Goal: Information Seeking & Learning: Learn about a topic

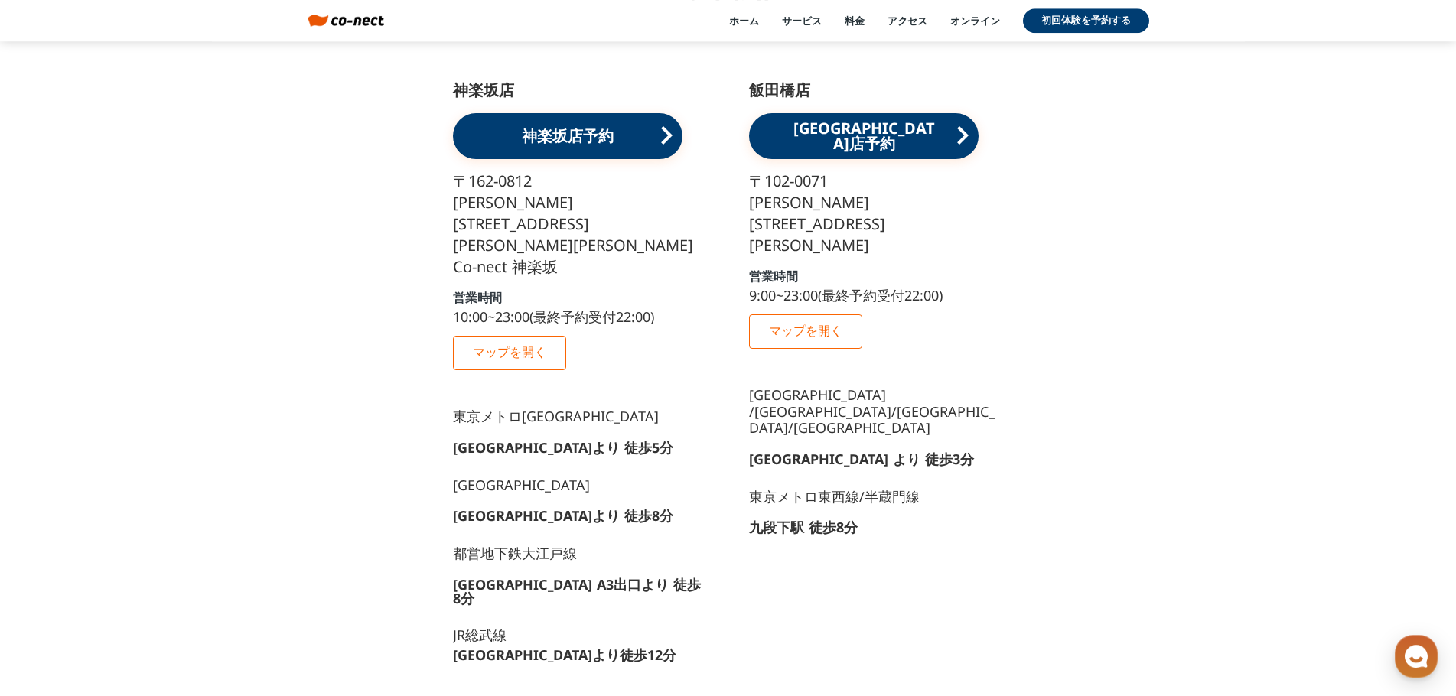
scroll to position [14623, 0]
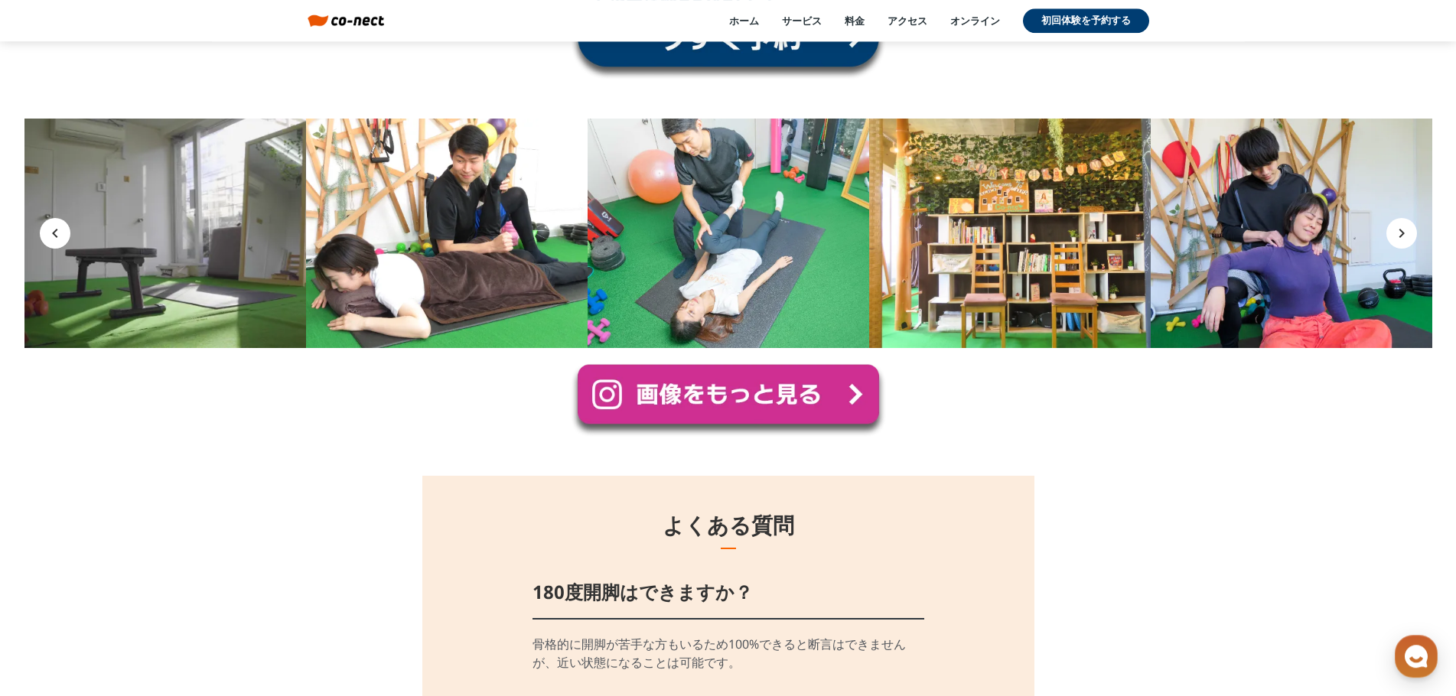
scroll to position [11208, 0]
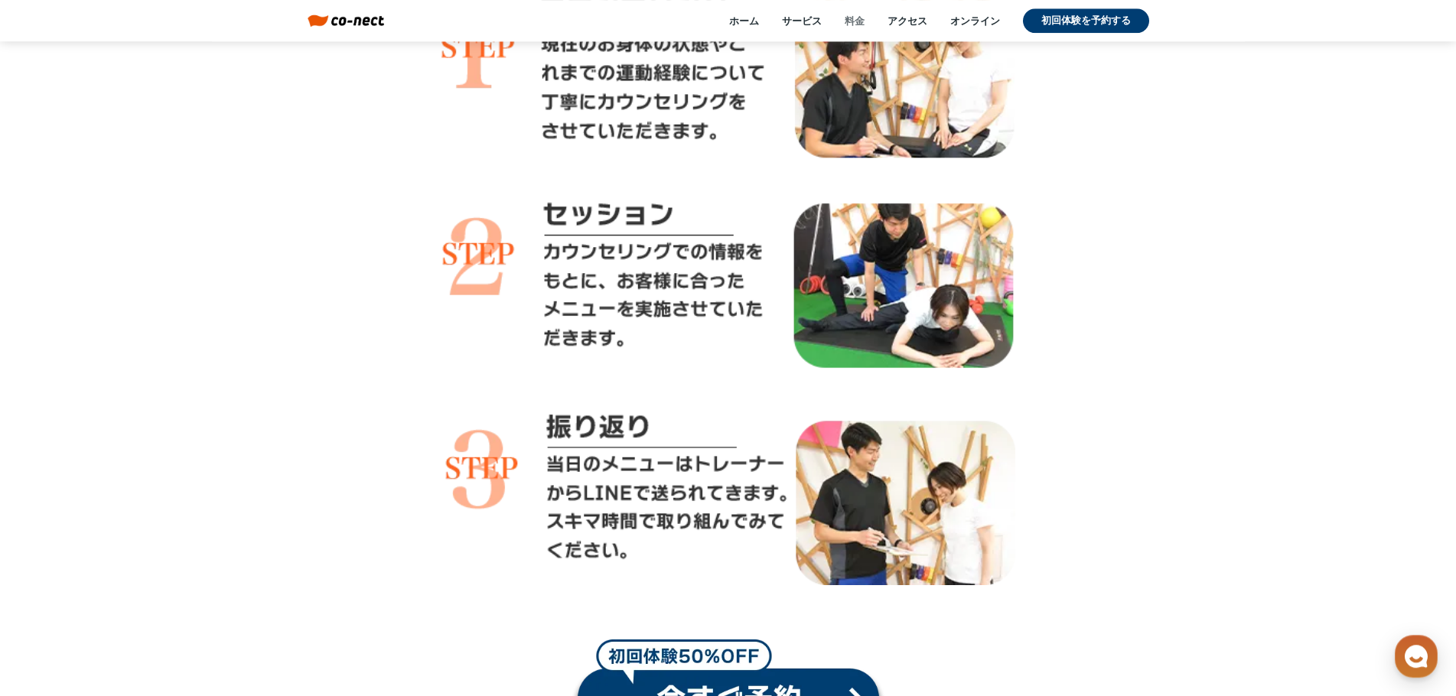
click at [858, 21] on link "料金" at bounding box center [855, 21] width 20 height 14
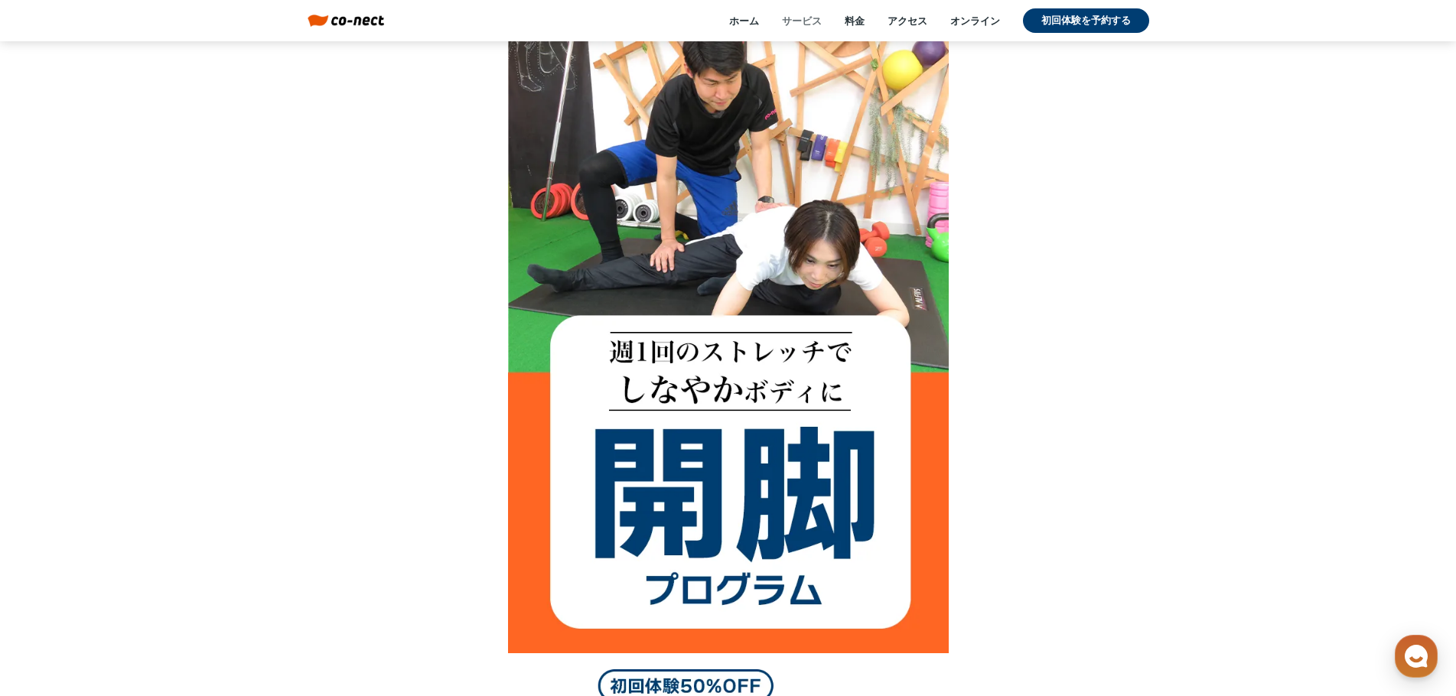
click at [791, 27] on link "サービス" at bounding box center [802, 21] width 40 height 14
click at [845, 23] on div "ホーム サービス 料金 アクセス オンライン 初回体験を予約する" at bounding box center [766, 20] width 764 height 24
click at [853, 21] on link "料金" at bounding box center [855, 21] width 20 height 14
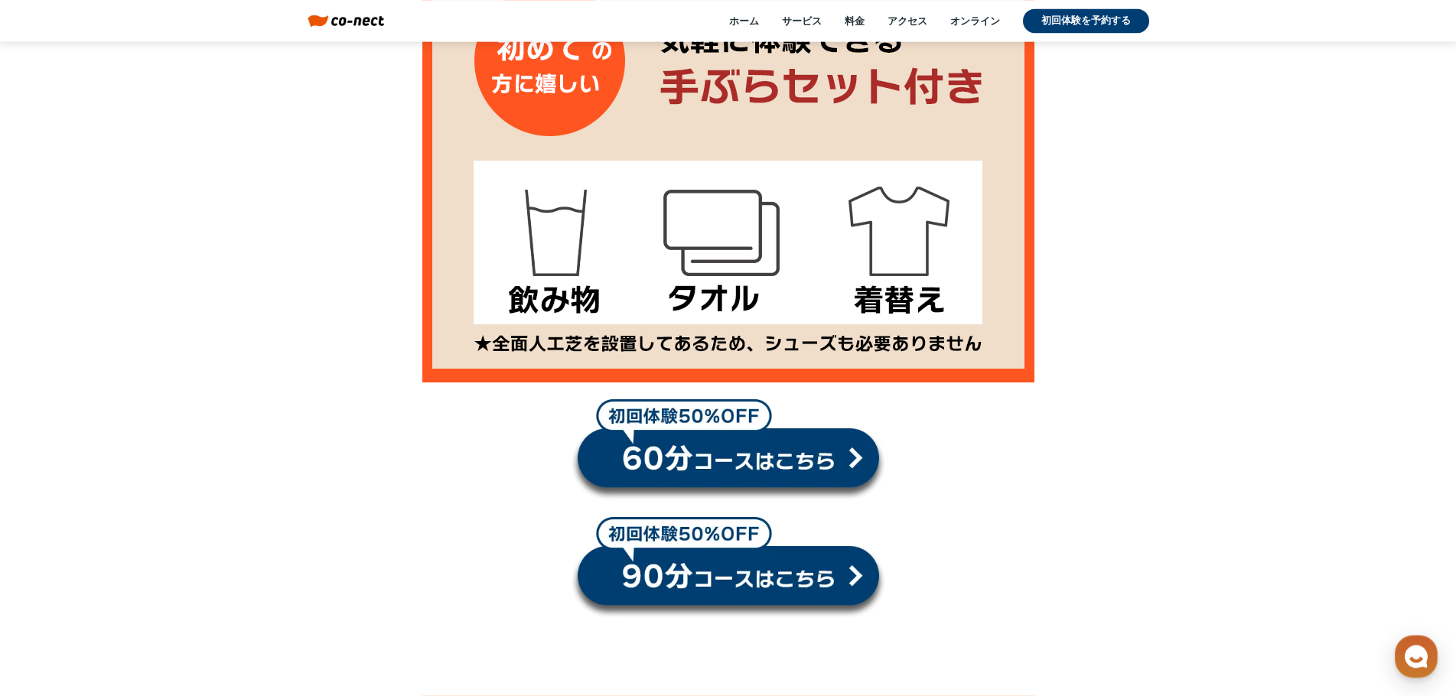
scroll to position [1542, 0]
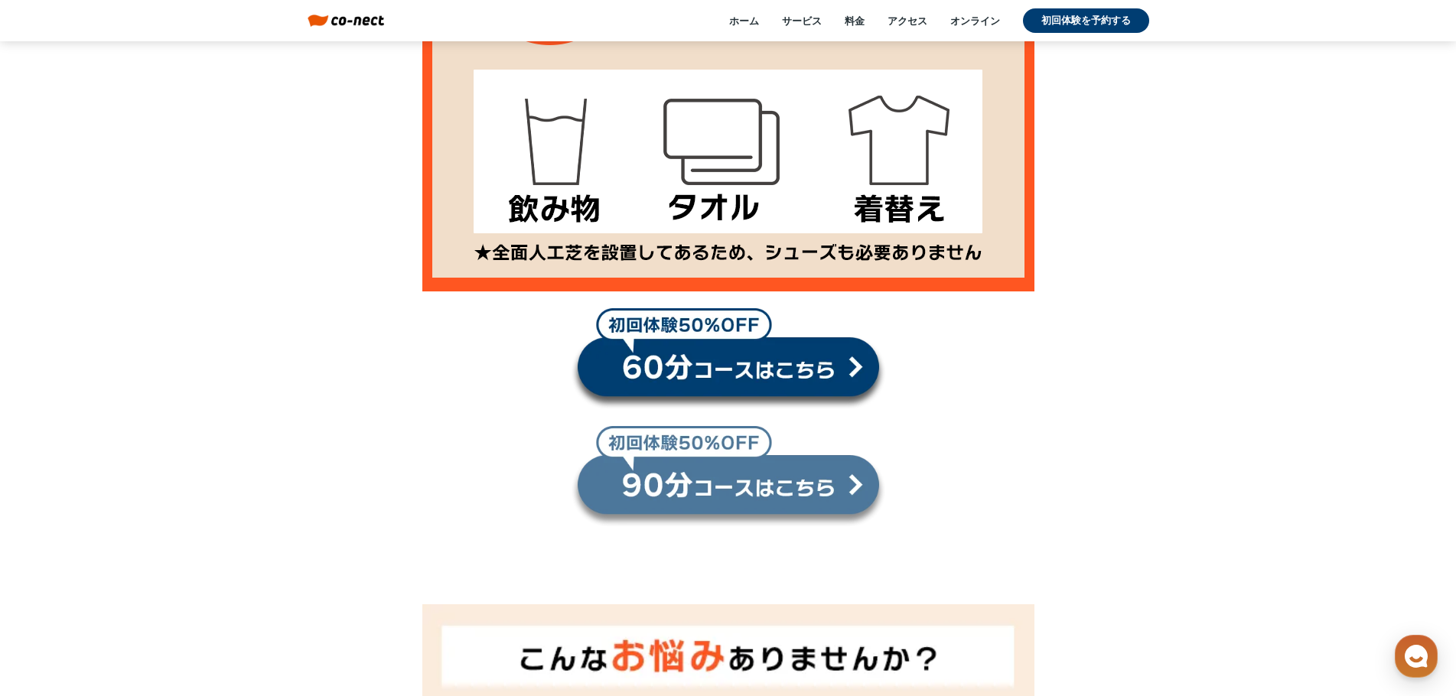
click at [853, 486] on link at bounding box center [728, 476] width 315 height 103
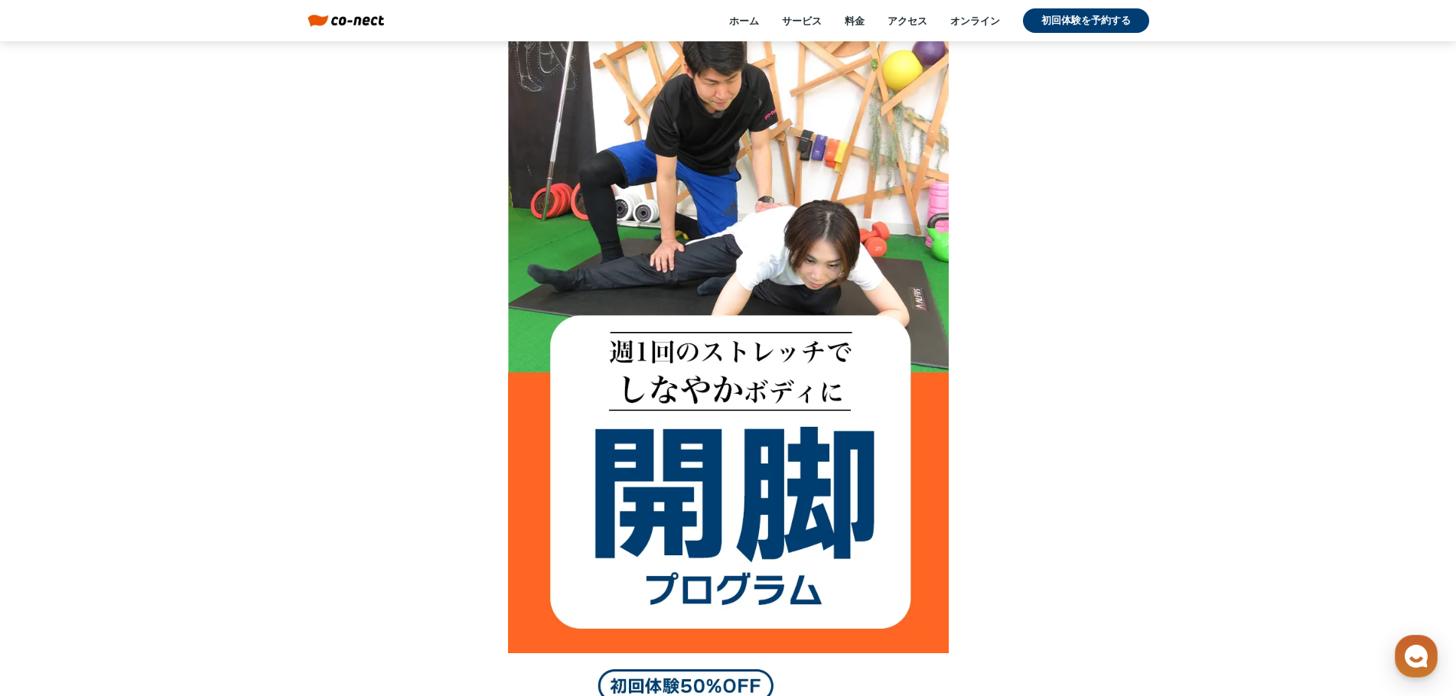
scroll to position [771, 0]
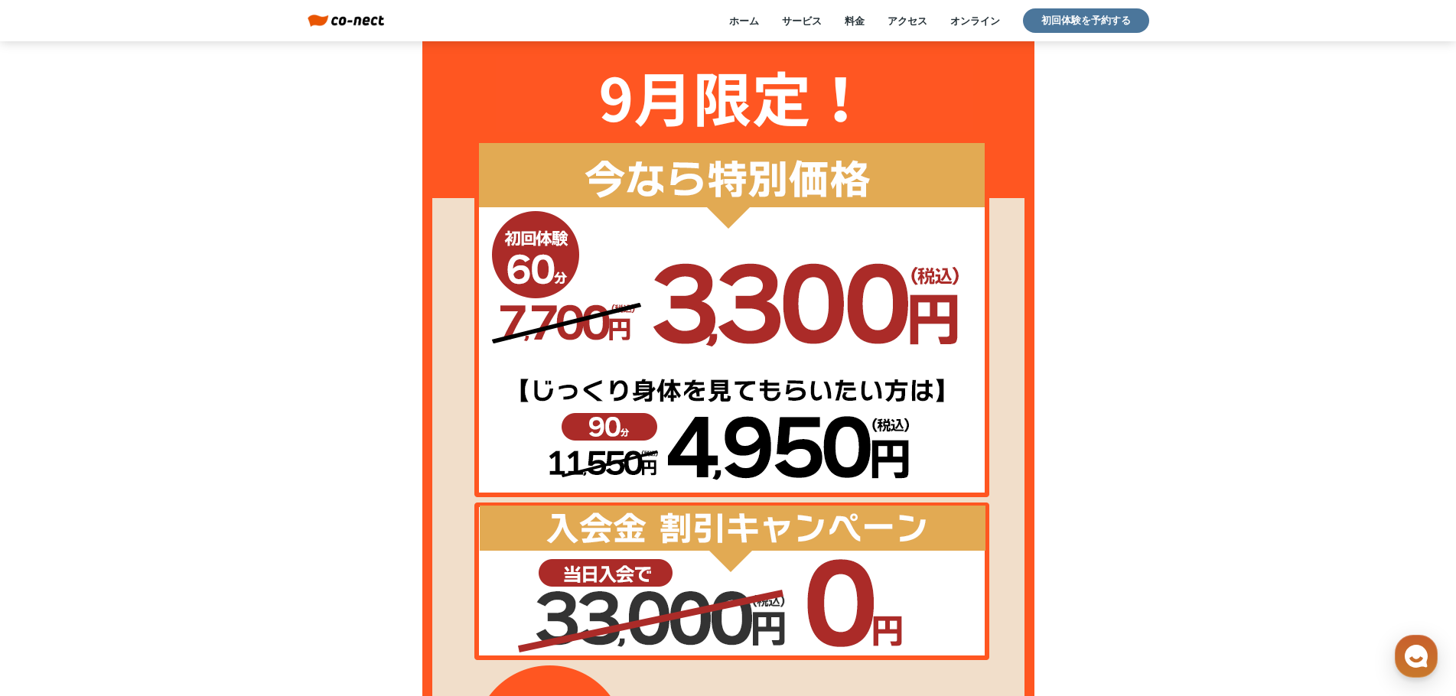
click at [1080, 21] on link "初回体験を予約する" at bounding box center [1086, 20] width 126 height 24
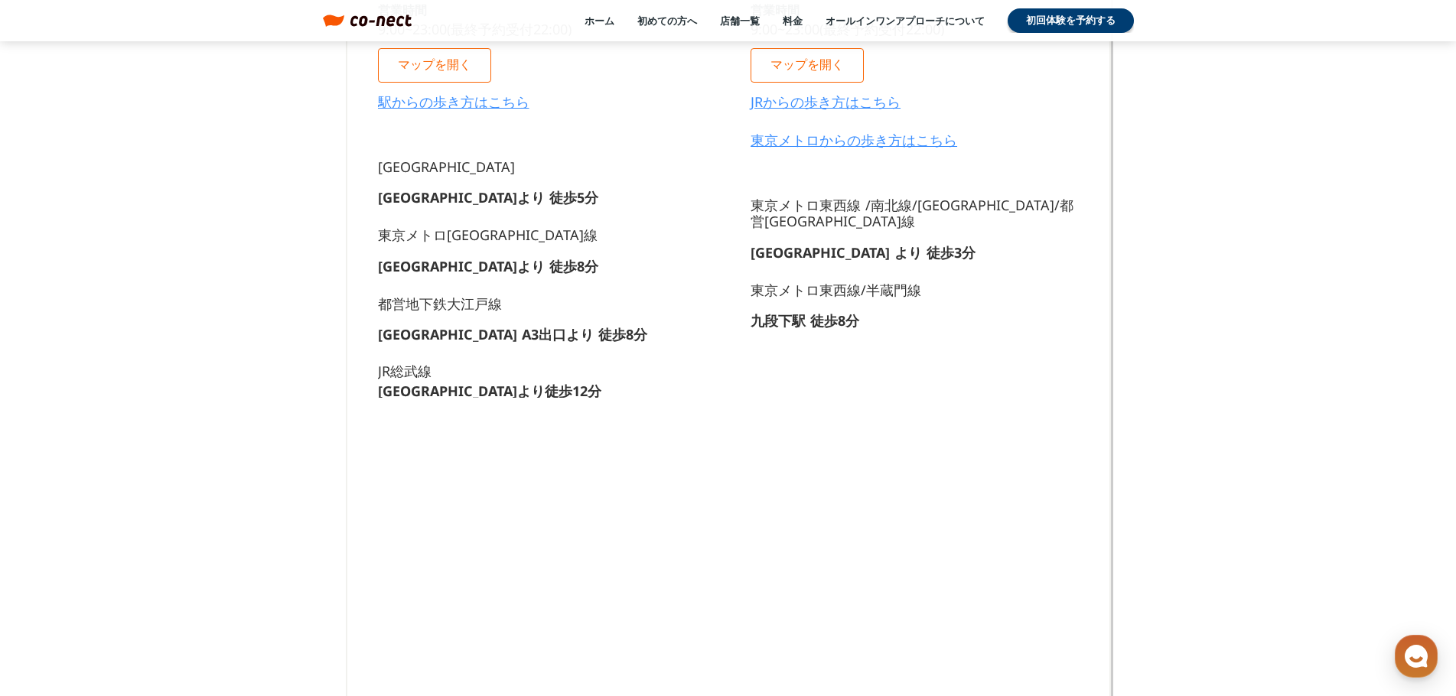
scroll to position [220, 0]
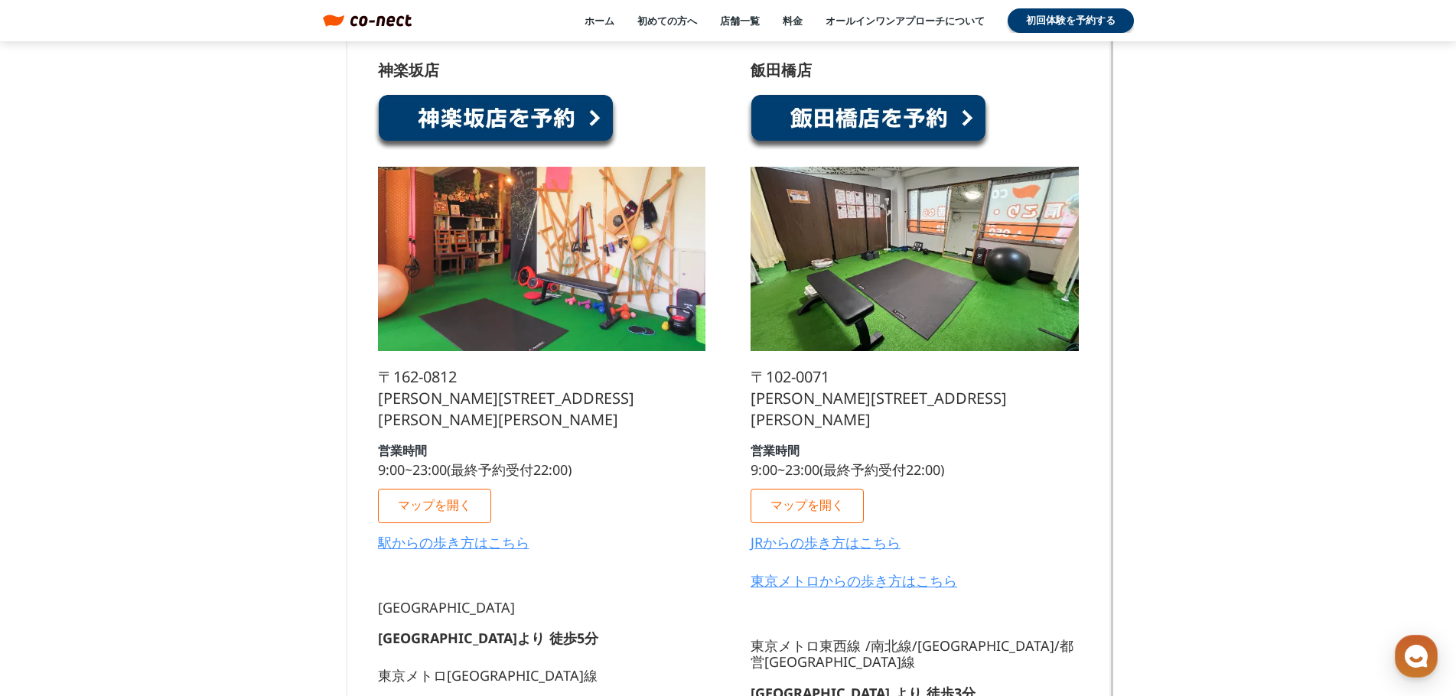
click at [528, 107] on link at bounding box center [495, 122] width 245 height 58
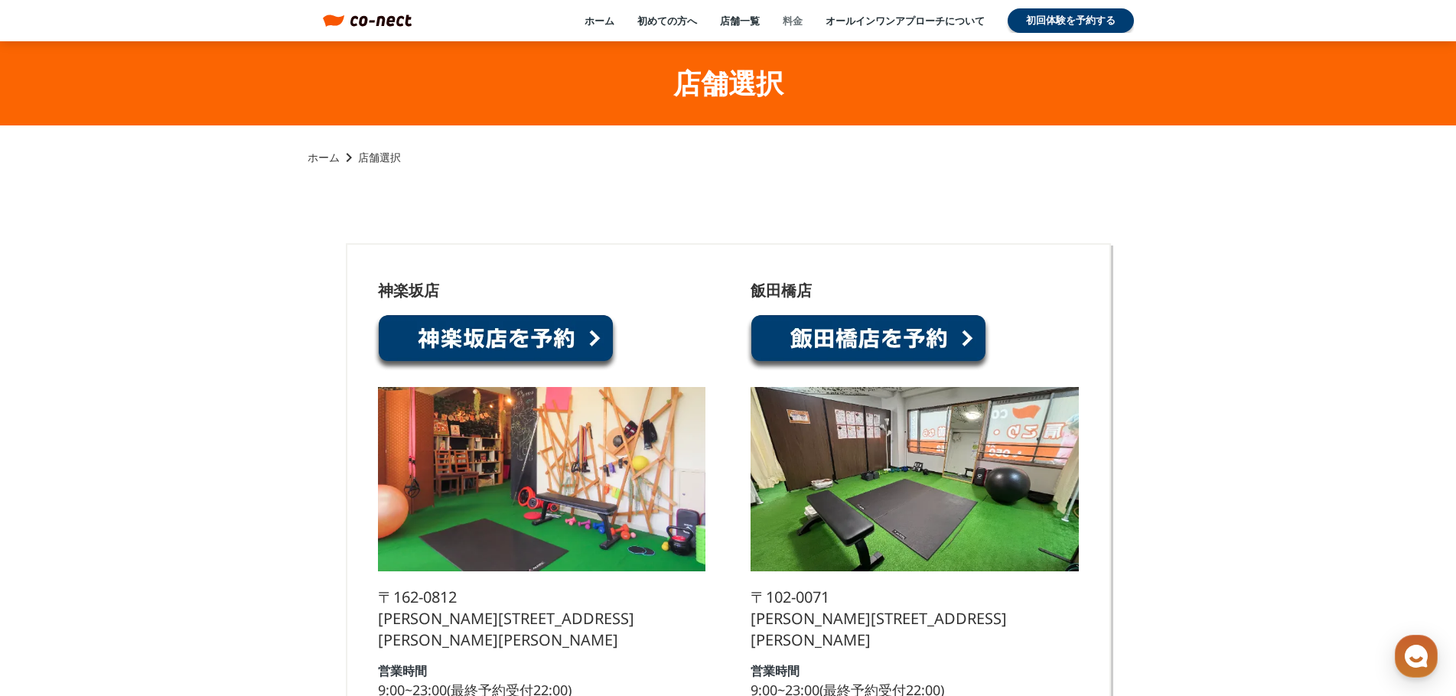
click at [793, 22] on link "料金" at bounding box center [793, 21] width 20 height 14
click at [781, 21] on div "ホーム 初めての方へ 店舗一覧 料金 オールインワンアプローチについて 初回体験を予約する" at bounding box center [772, 20] width 721 height 24
click at [792, 21] on link "料金" at bounding box center [793, 21] width 20 height 14
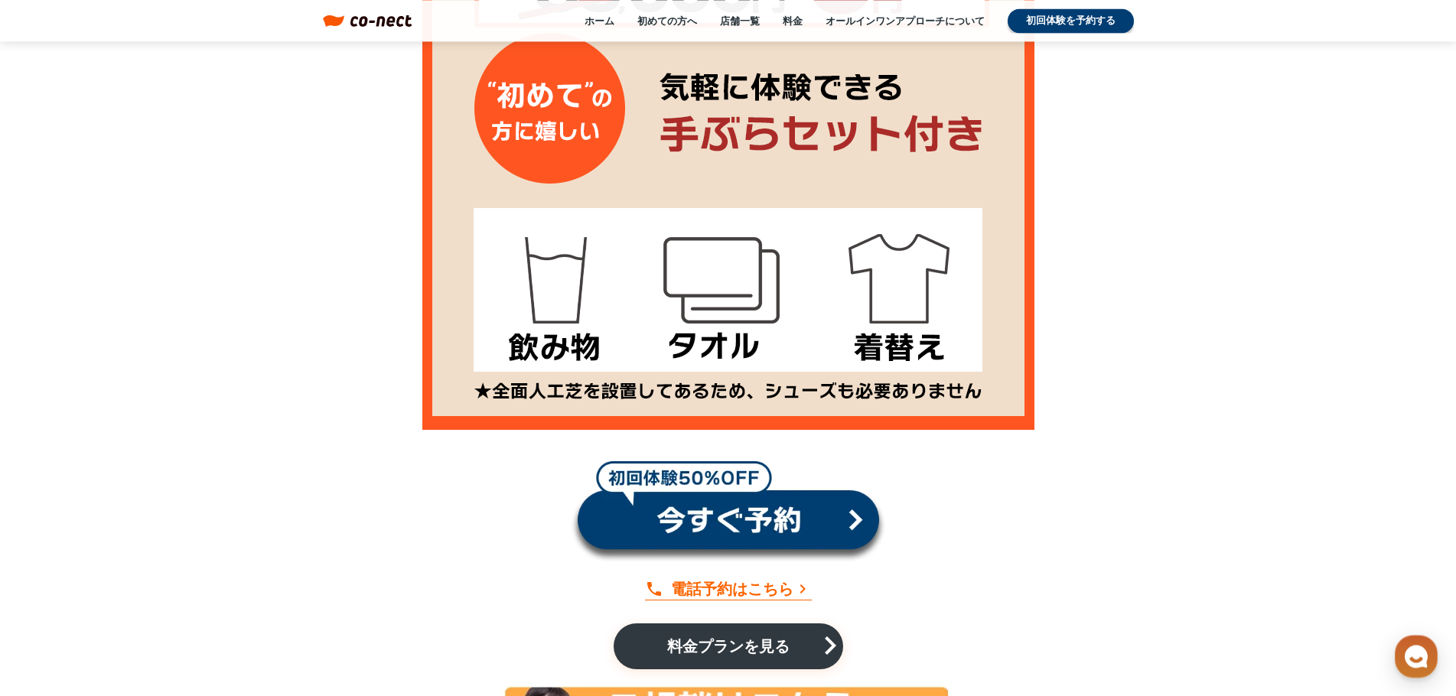
scroll to position [2534, 0]
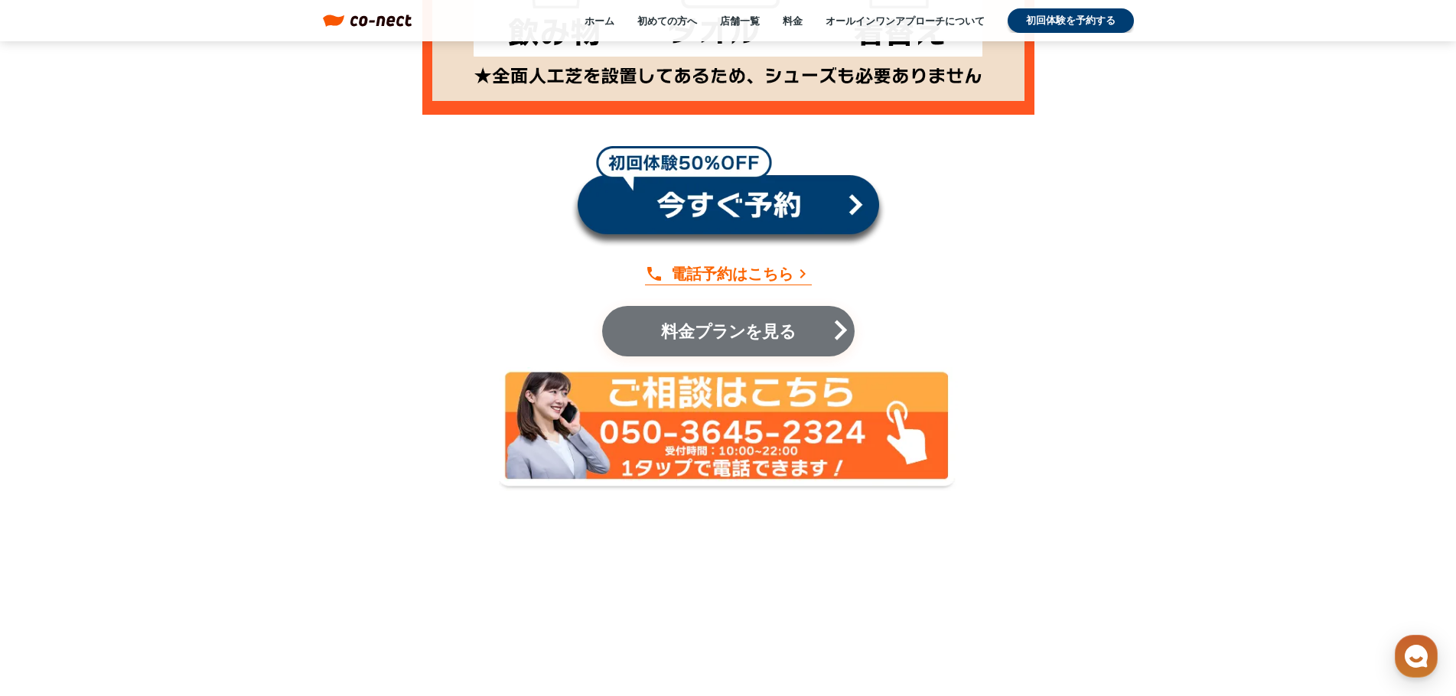
click at [699, 323] on p "料金プランを見る" at bounding box center [728, 331] width 160 height 17
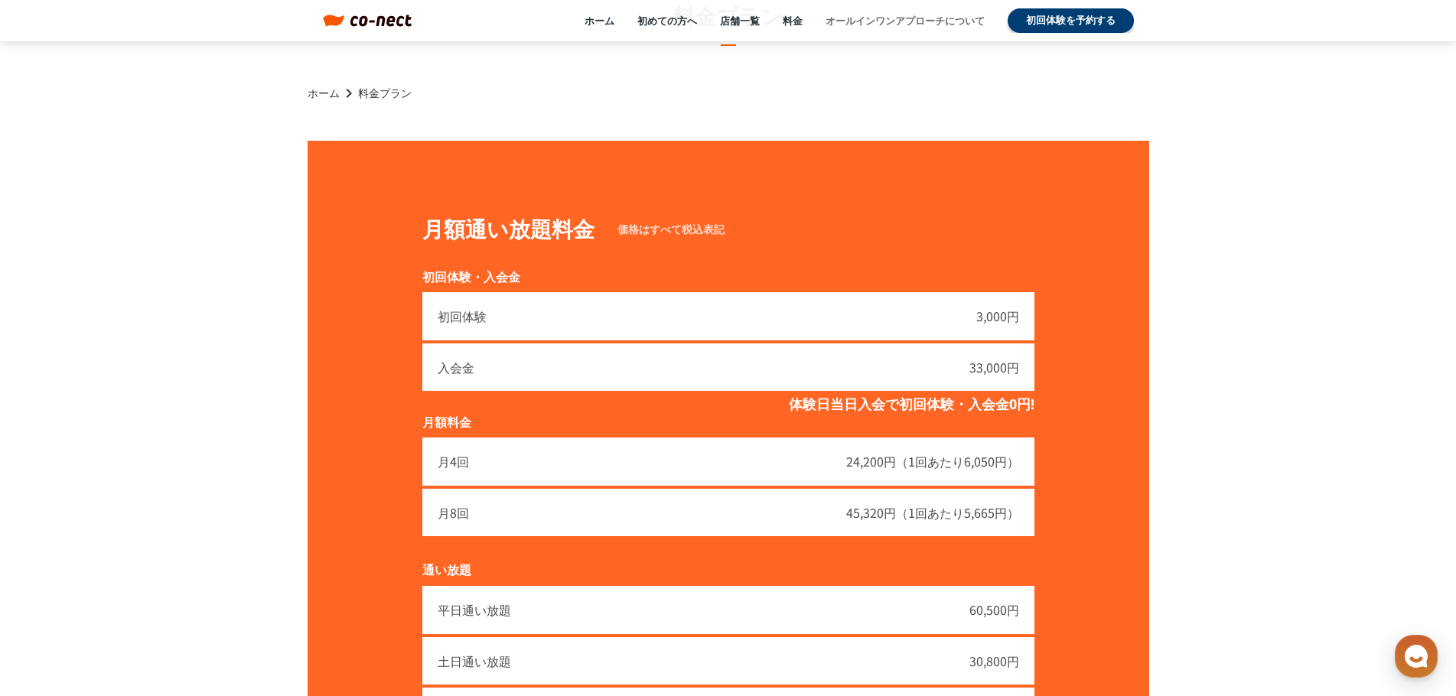
click at [913, 25] on link "オールインワンアプローチについて" at bounding box center [905, 21] width 159 height 14
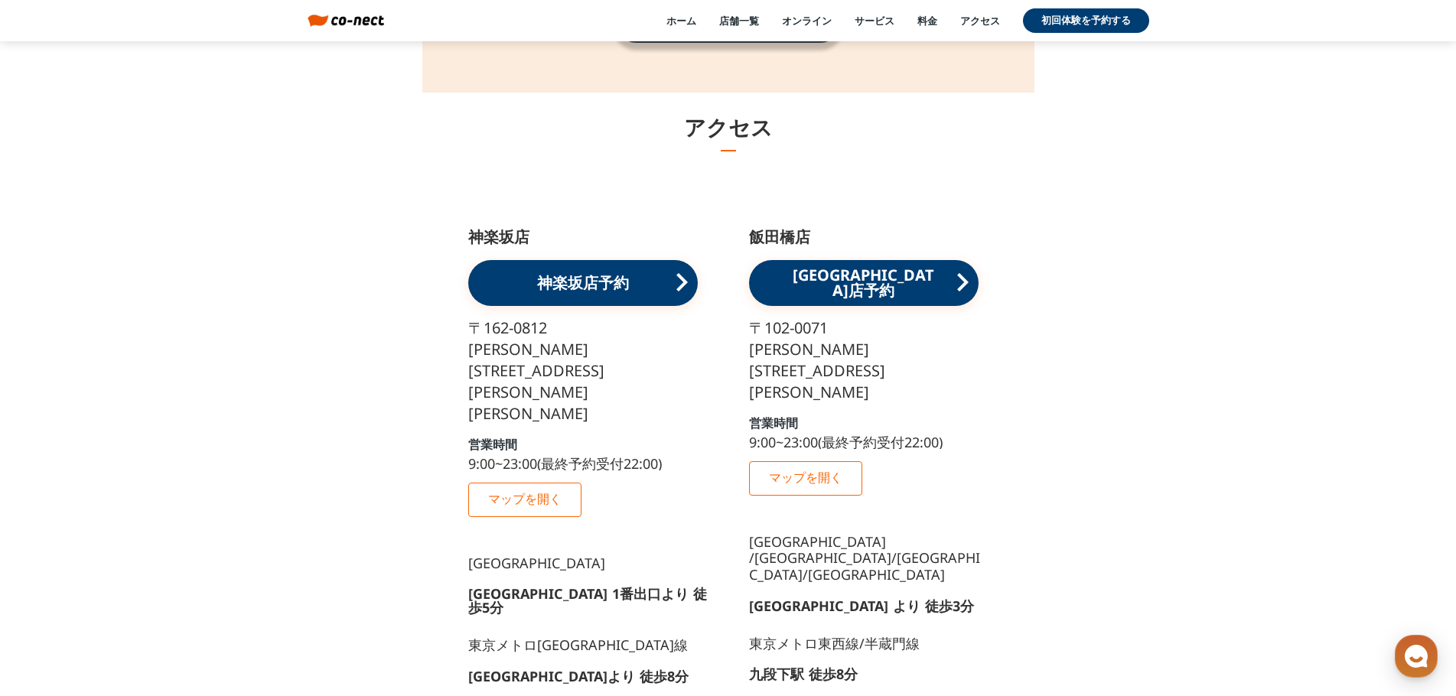
scroll to position [17297, 0]
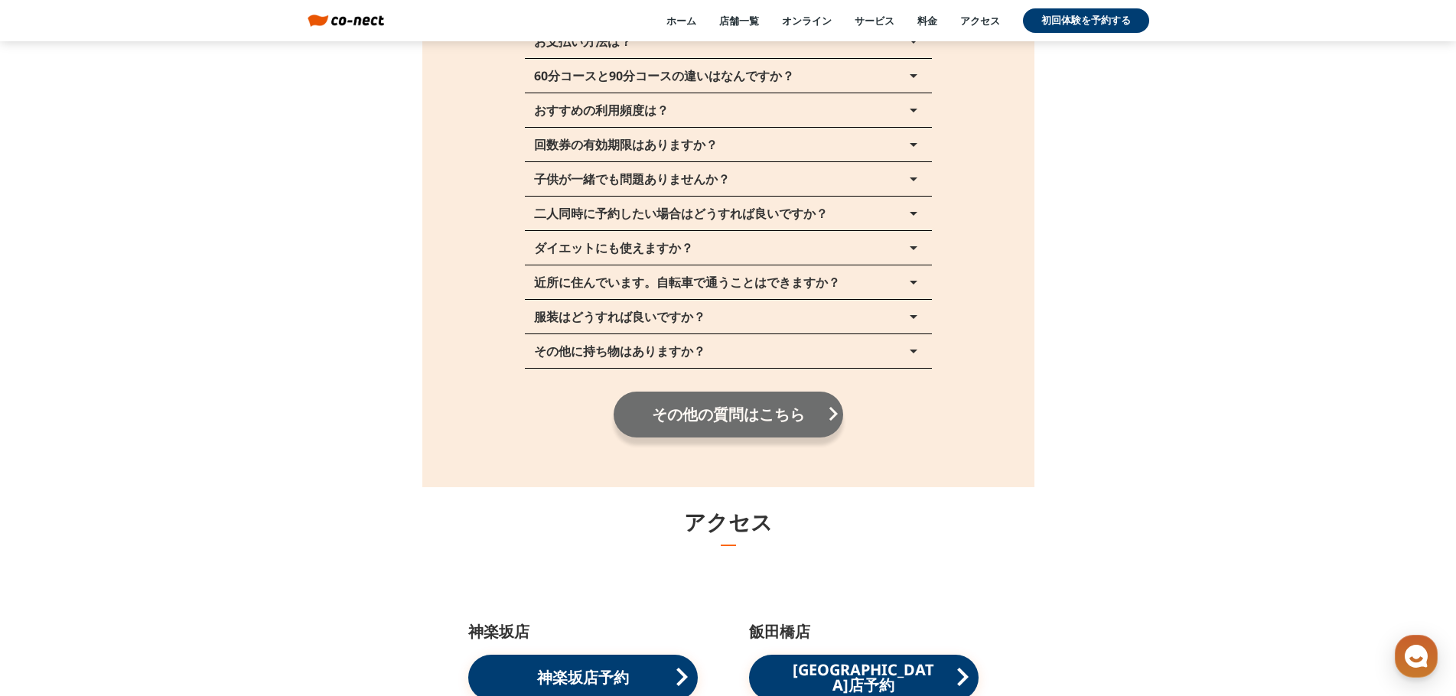
click at [809, 418] on p "その他の質問はこちら" at bounding box center [728, 414] width 199 height 15
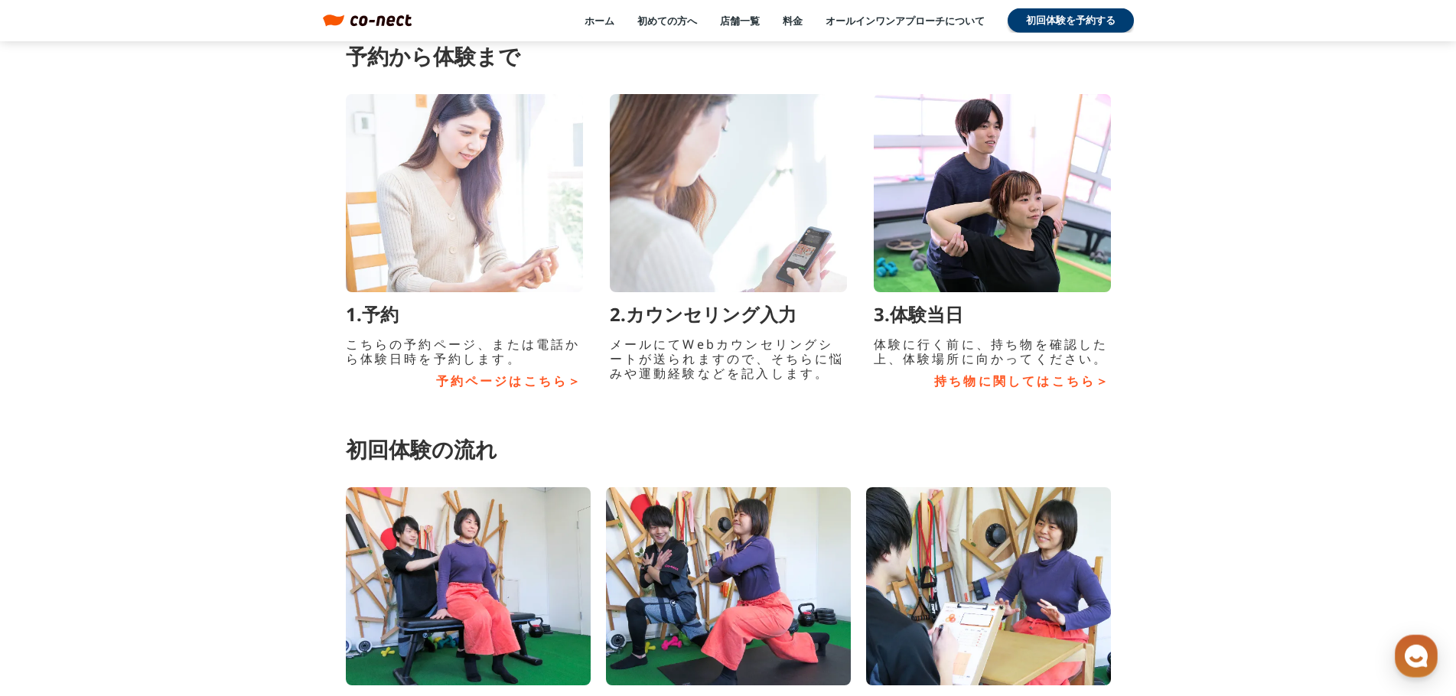
scroll to position [5839, 0]
click at [1052, 382] on link "持ち物に関してはこちら＞" at bounding box center [992, 382] width 237 height 15
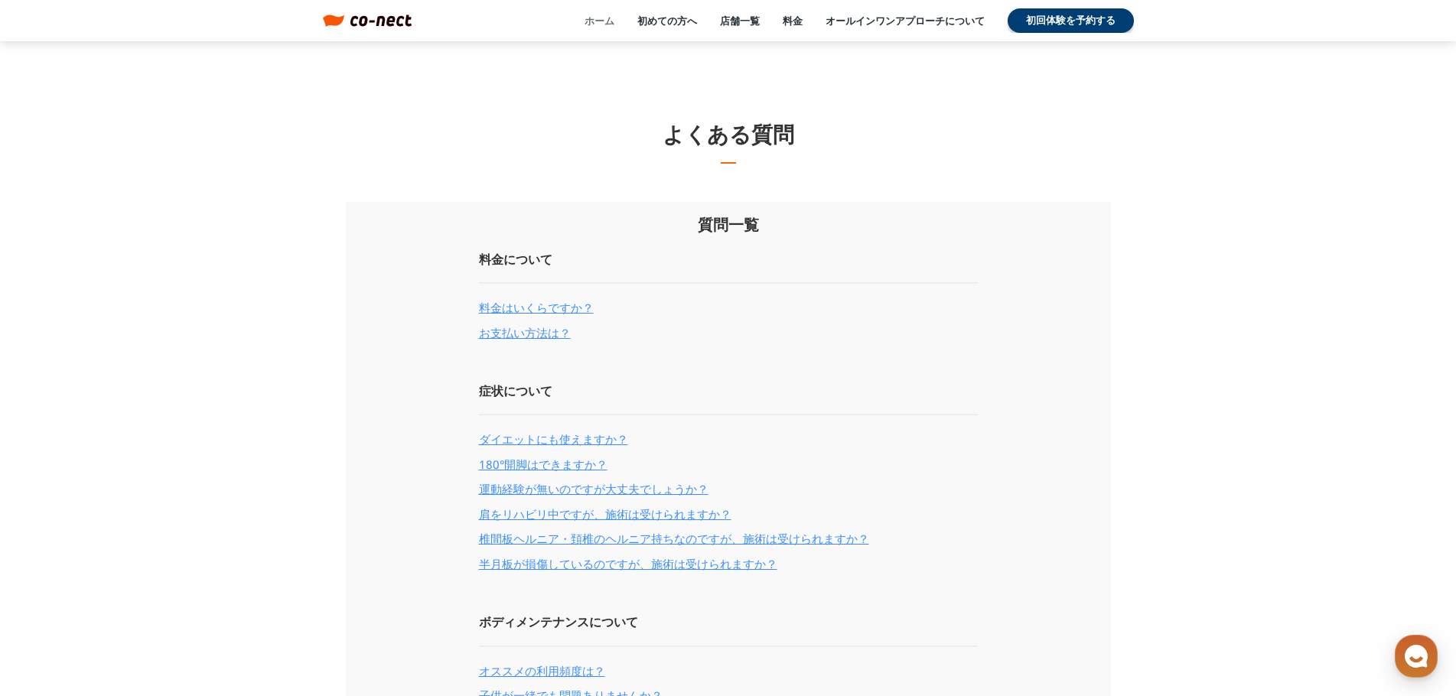
click at [589, 23] on link "ホーム" at bounding box center [600, 21] width 30 height 14
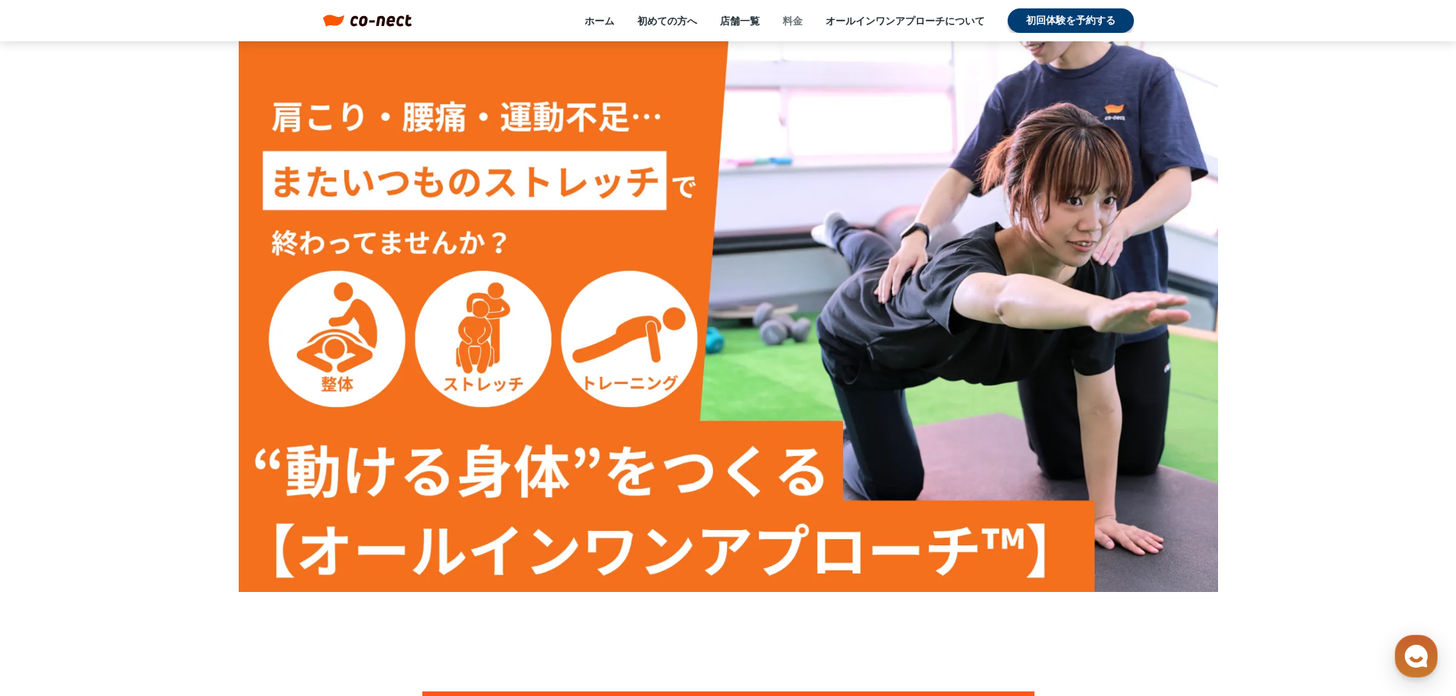
click at [787, 22] on link "料金" at bounding box center [793, 21] width 20 height 14
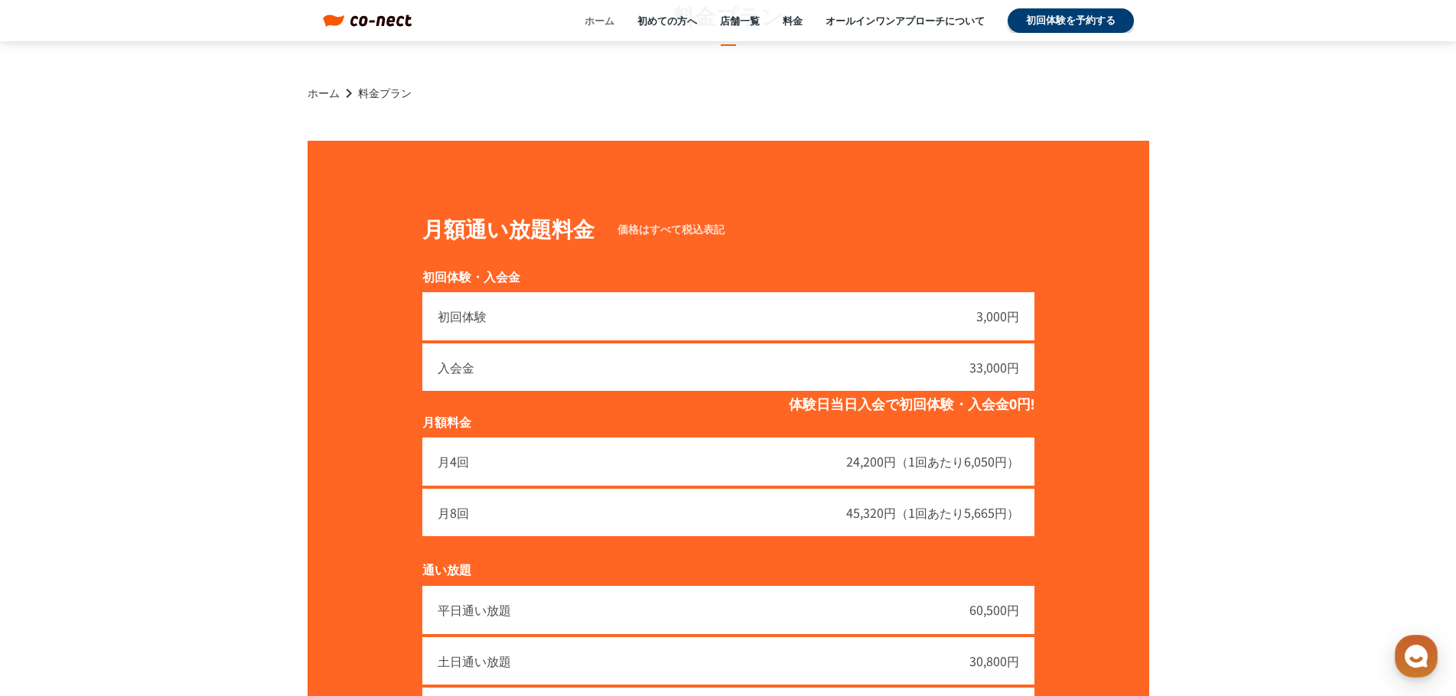
click at [599, 22] on link "ホーム" at bounding box center [600, 21] width 30 height 14
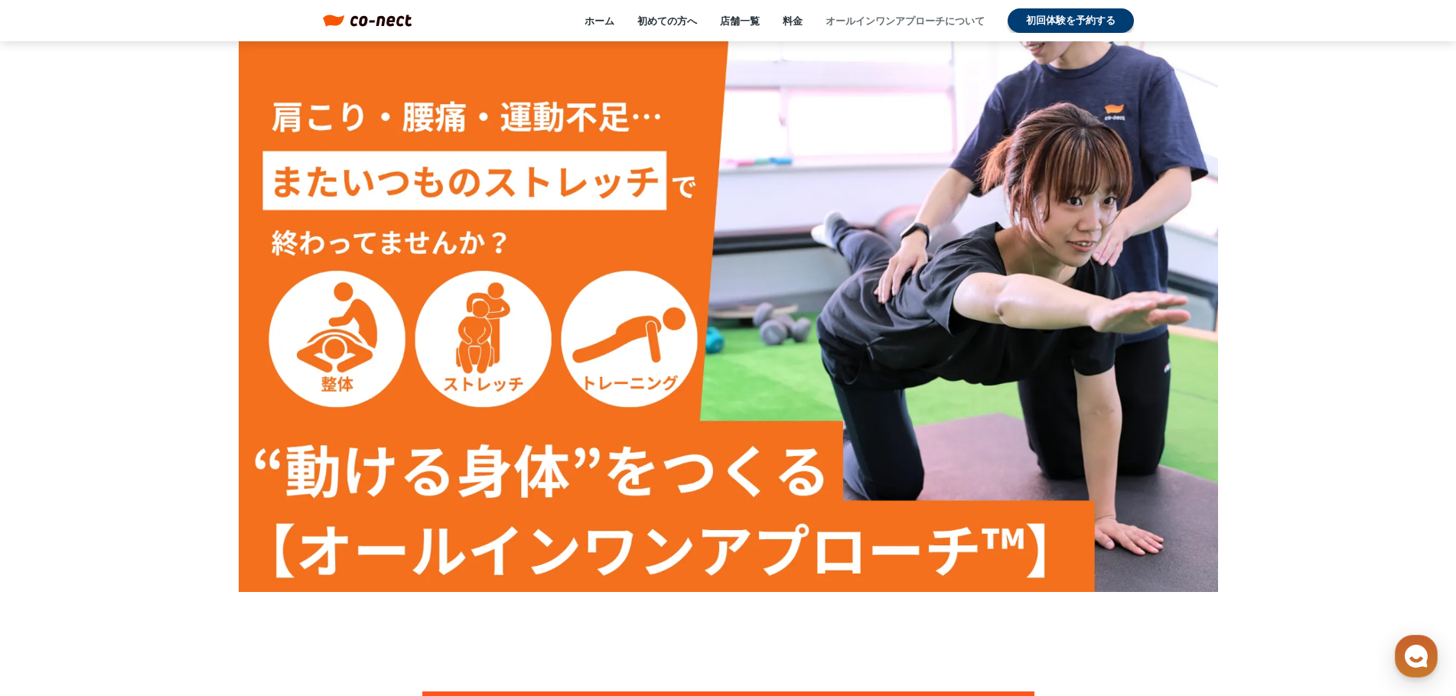
click at [910, 22] on link "オールインワンアプローチについて" at bounding box center [905, 21] width 159 height 14
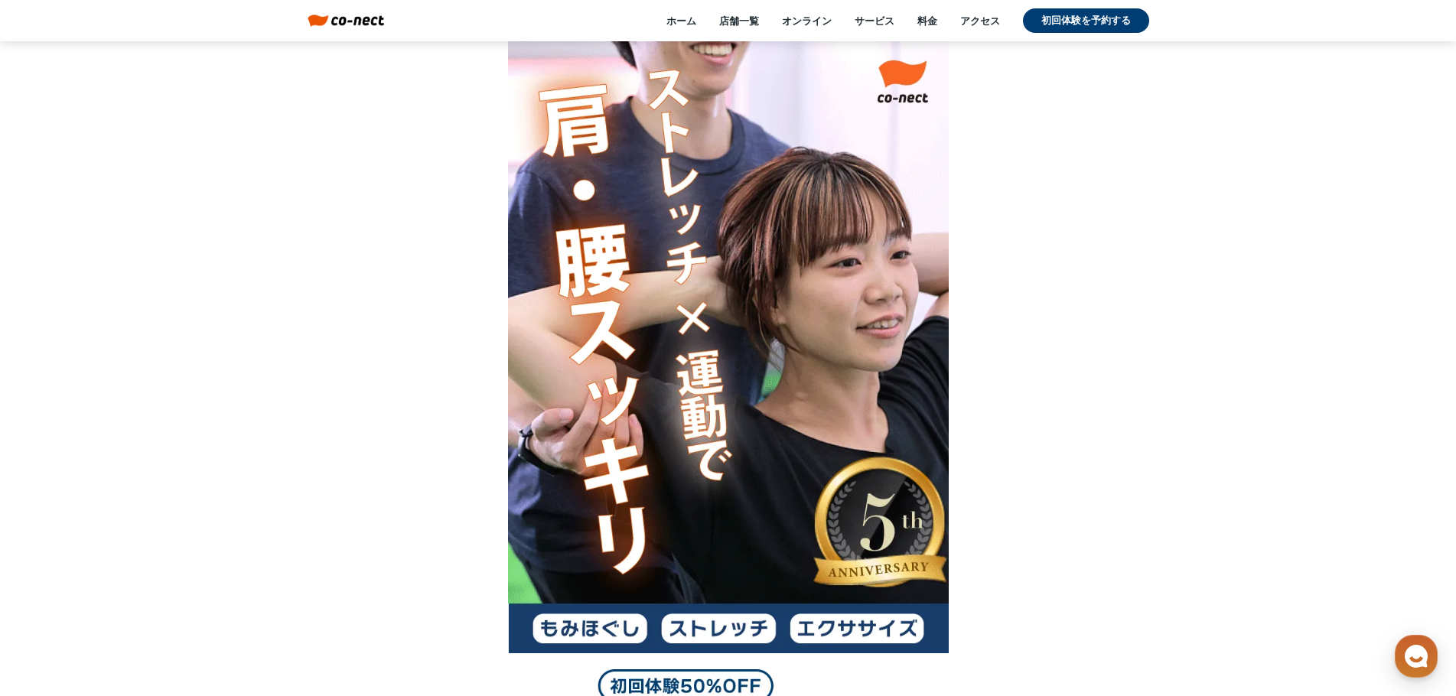
click at [1197, 266] on div at bounding box center [728, 347] width 1456 height 612
click at [891, 19] on link "サービス" at bounding box center [875, 21] width 40 height 14
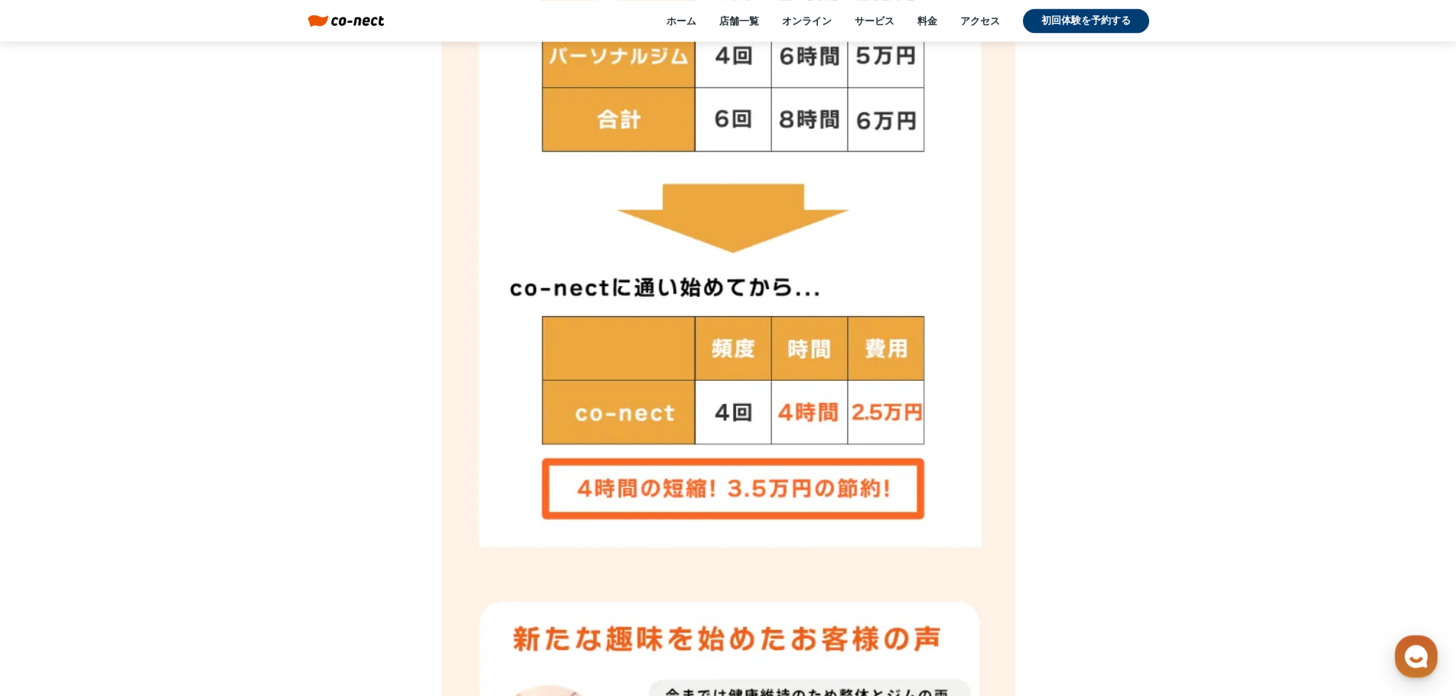
scroll to position [8267, 0]
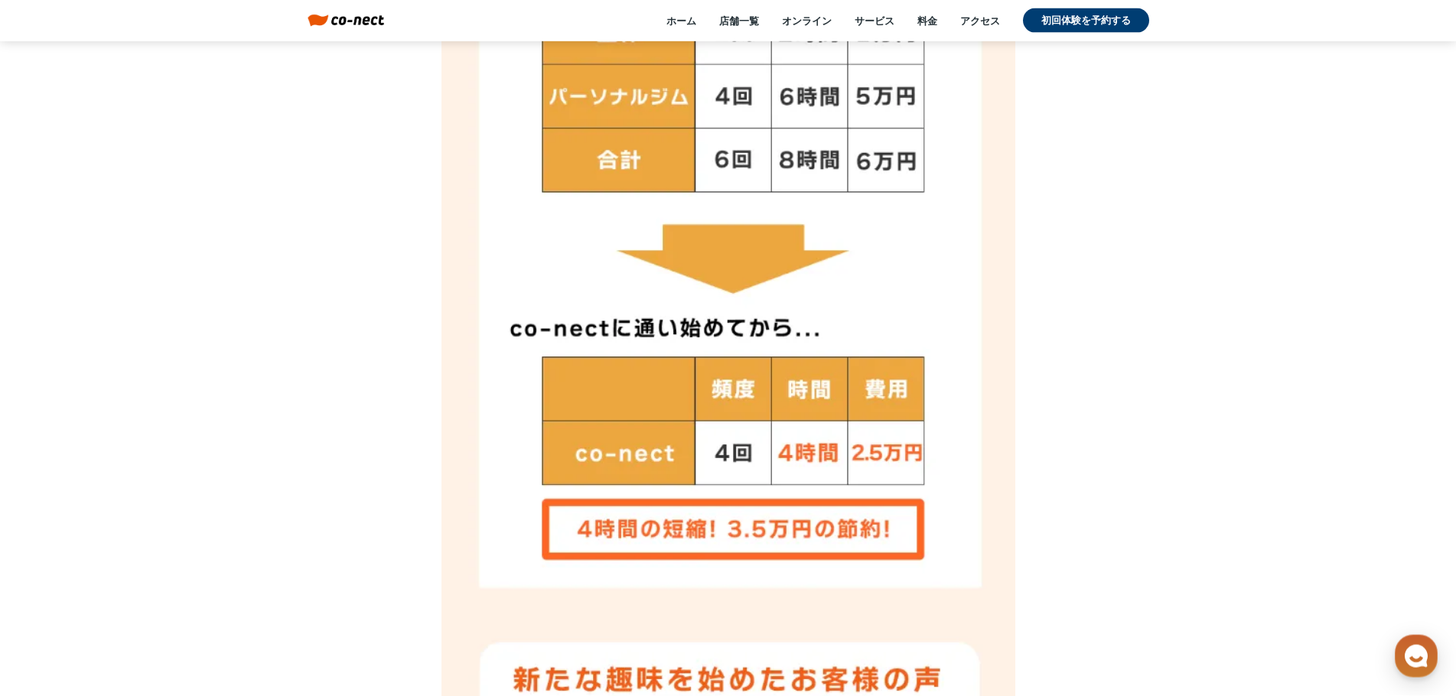
drag, startPoint x: 101, startPoint y: 246, endPoint x: 130, endPoint y: 249, distance: 29.3
